Goal: Answer question/provide support

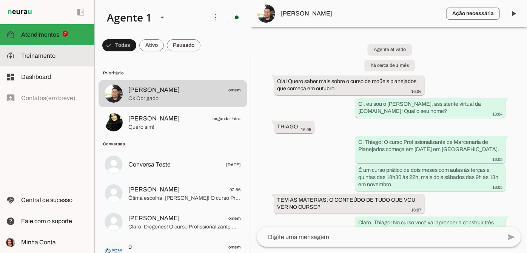
scroll to position [1061, 0]
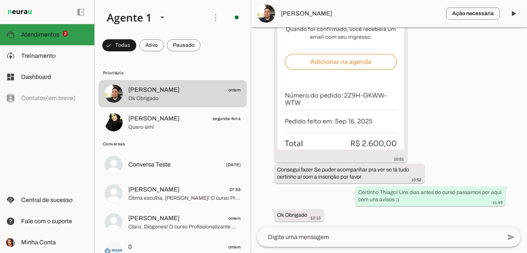
click at [42, 34] on span "Atendimentos" at bounding box center [40, 34] width 38 height 6
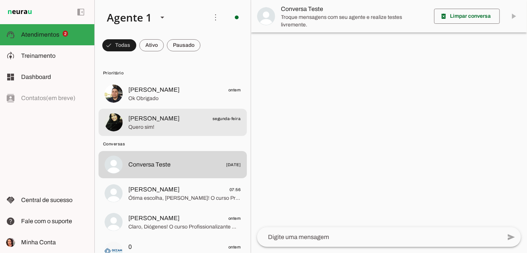
click at [160, 119] on span "[PERSON_NAME] segunda-feira" at bounding box center [184, 118] width 113 height 9
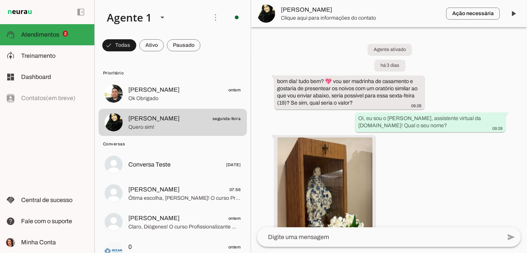
scroll to position [252, 0]
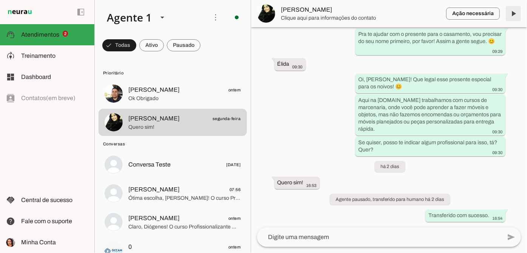
click at [518, 10] on span at bounding box center [514, 14] width 18 height 18
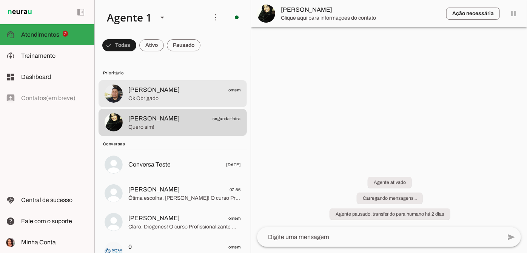
scroll to position [0, 0]
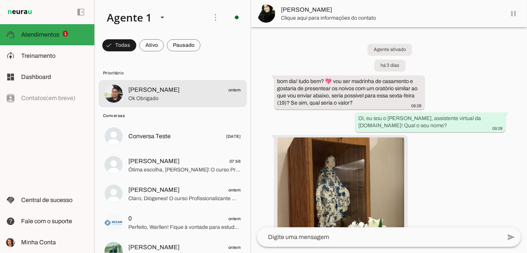
click at [201, 92] on span "[PERSON_NAME] ontem" at bounding box center [184, 89] width 113 height 9
